Goal: Find specific page/section: Find specific page/section

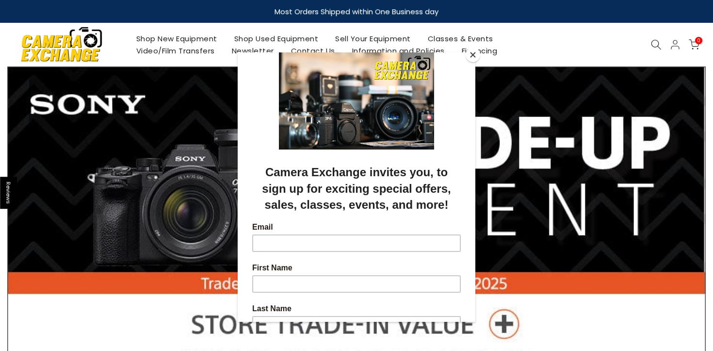
click at [588, 51] on div at bounding box center [356, 175] width 713 height 351
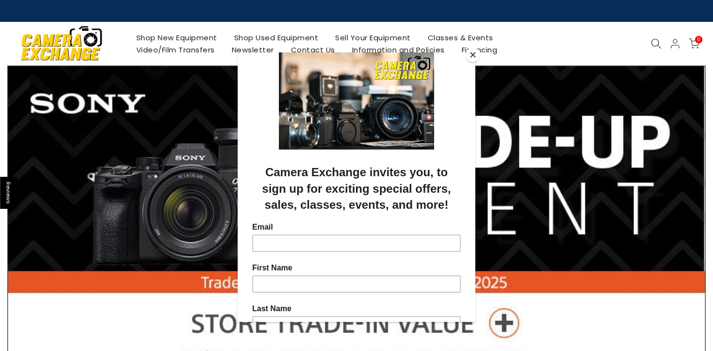
click at [472, 55] on button "Close" at bounding box center [473, 55] width 15 height 15
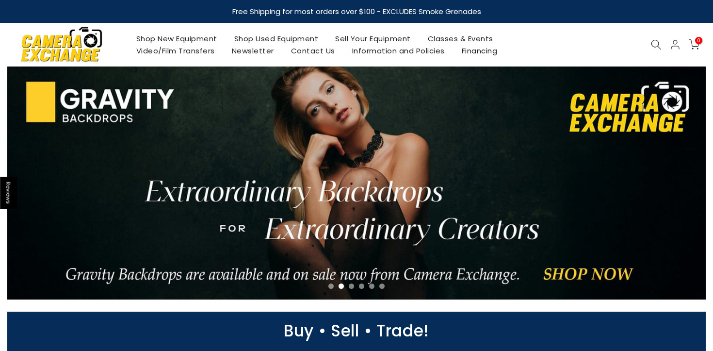
click at [270, 38] on link "Shop Used Equipment" at bounding box center [275, 38] width 101 height 12
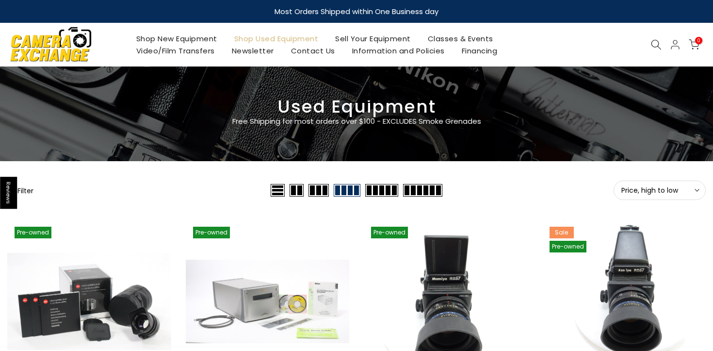
click at [655, 44] on icon at bounding box center [656, 44] width 11 height 11
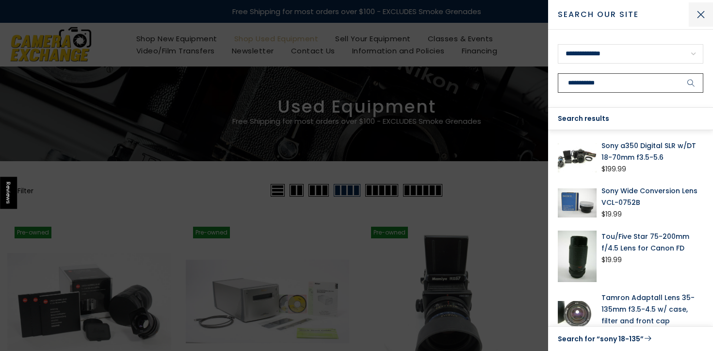
type input "**********"
click at [702, 13] on button "Close Search" at bounding box center [701, 14] width 24 height 24
